Goal: Information Seeking & Learning: Learn about a topic

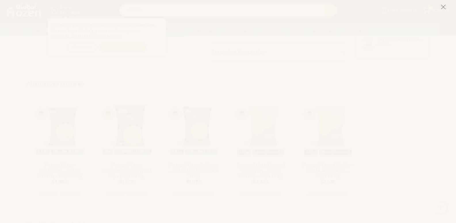
scroll to position [461, 0]
click at [445, 6] on icon at bounding box center [443, 6] width 5 height 5
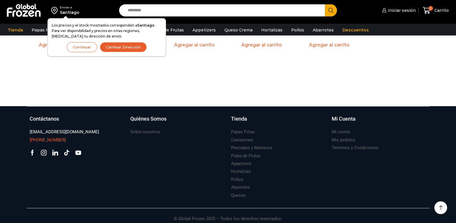
scroll to position [0, 0]
drag, startPoint x: 21, startPoint y: 134, endPoint x: 64, endPoint y: 134, distance: 43.2
click at [64, 134] on footer "Suscríbete y no te pierdas nuestras ofertas y novedades ****** Contáctanos vent…" at bounding box center [228, 167] width 456 height 122
copy h3 "[PHONE_NUMBER]"
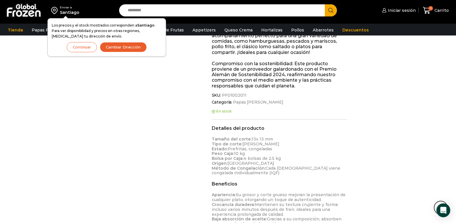
scroll to position [745, 0]
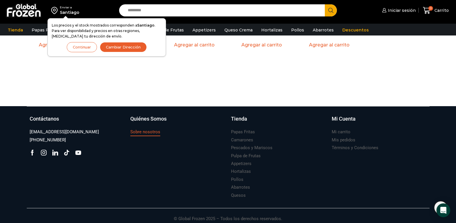
click at [142, 129] on h3 "Sobre nosotros" at bounding box center [145, 132] width 30 height 6
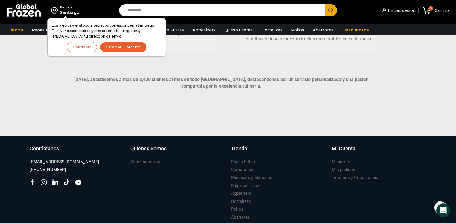
scroll to position [403, 0]
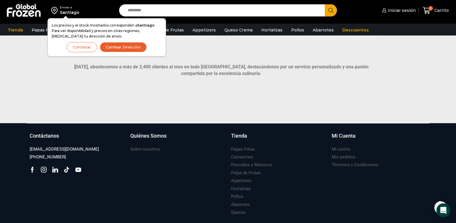
click at [58, 74] on div "[DATE], abastecemos a más de 2,400 clientes al mes en todo [GEOGRAPHIC_DATA], d…" at bounding box center [228, 73] width 403 height 25
click at [68, 11] on div "Santiago" at bounding box center [70, 13] width 20 height 6
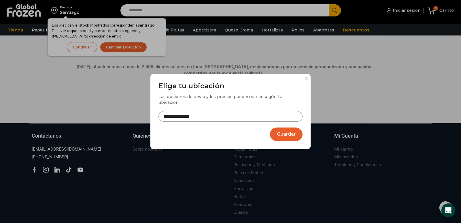
click at [56, 10] on div "**********" at bounding box center [230, 111] width 461 height 223
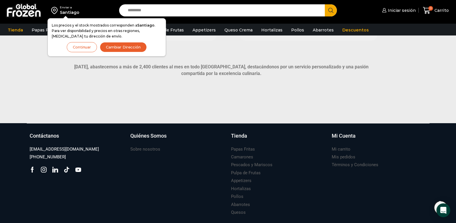
click at [56, 11] on img at bounding box center [55, 10] width 9 height 10
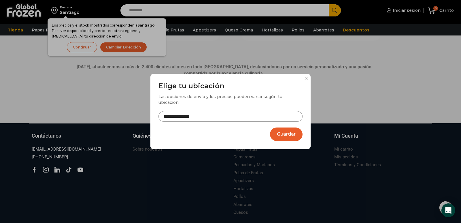
click at [56, 10] on div "**********" at bounding box center [230, 111] width 461 height 223
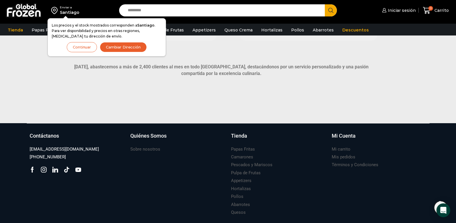
click at [126, 49] on button "Cambiar Dirección" at bounding box center [123, 47] width 47 height 10
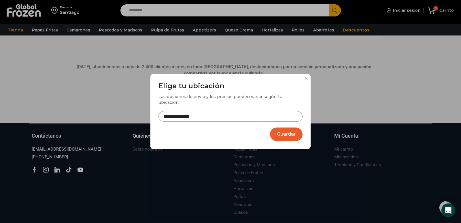
click at [307, 80] on div "**********" at bounding box center [230, 111] width 160 height 75
click at [305, 80] on button at bounding box center [305, 78] width 3 height 3
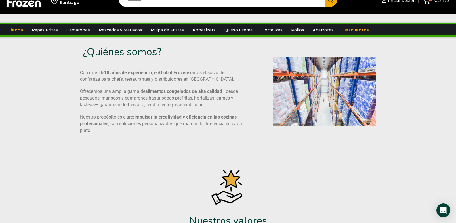
scroll to position [0, 0]
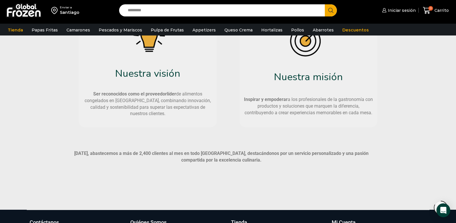
scroll to position [425, 0]
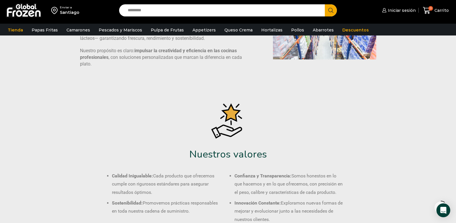
scroll to position [0, 0]
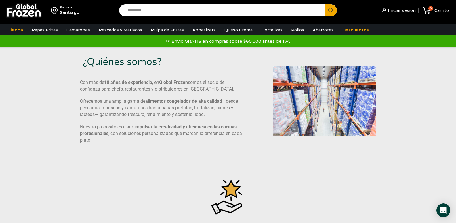
click at [144, 90] on p "Con más de 18 años de experiencia , en Global Frozen somos el socio de confianz…" at bounding box center [162, 85] width 164 height 13
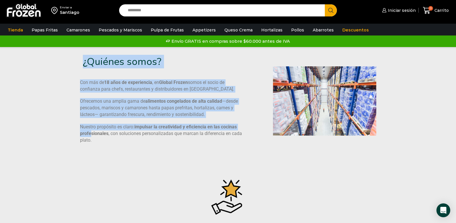
drag, startPoint x: 79, startPoint y: 63, endPoint x: 93, endPoint y: 132, distance: 70.4
click at [91, 134] on div "¿Quiénes somos? Con más de 18 años de experiencia , en Global Frozen somos el s…" at bounding box center [161, 101] width 169 height 102
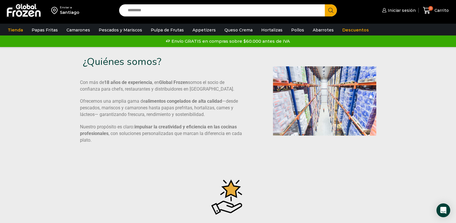
click at [95, 132] on b "impulsar la creatividad y eficiencia en las cocinas profesionales" at bounding box center [158, 130] width 157 height 12
click at [112, 139] on p "Nuestro propósito es claro: impulsar la creatividad y eficiencia en las cocinas…" at bounding box center [162, 134] width 164 height 20
